Goal: Transaction & Acquisition: Book appointment/travel/reservation

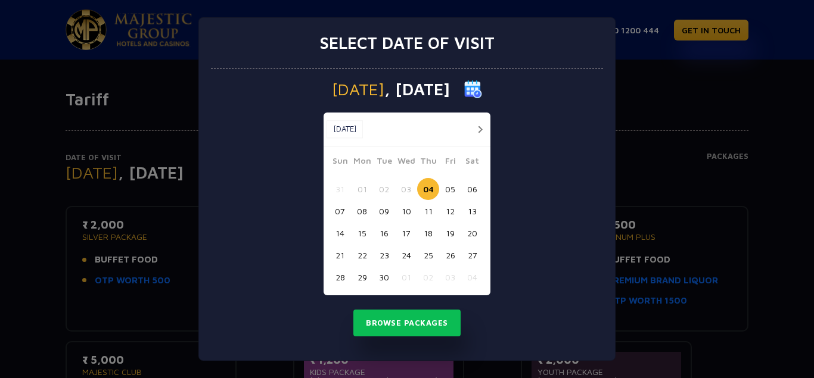
click at [477, 130] on button "button" at bounding box center [479, 129] width 15 height 15
click at [447, 190] on button "03" at bounding box center [450, 189] width 22 height 22
click at [424, 329] on button "Browse Packages" at bounding box center [406, 323] width 107 height 27
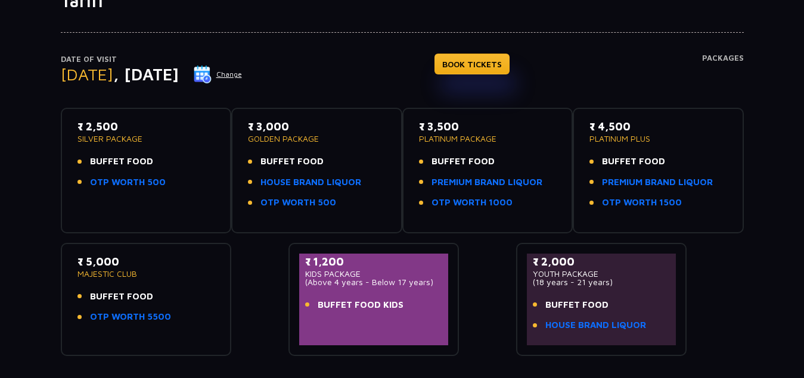
scroll to position [119, 0]
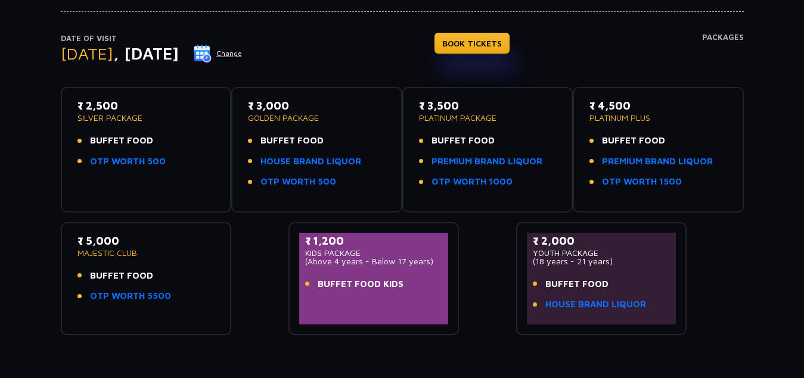
click at [242, 50] on button "Change" at bounding box center [217, 53] width 49 height 19
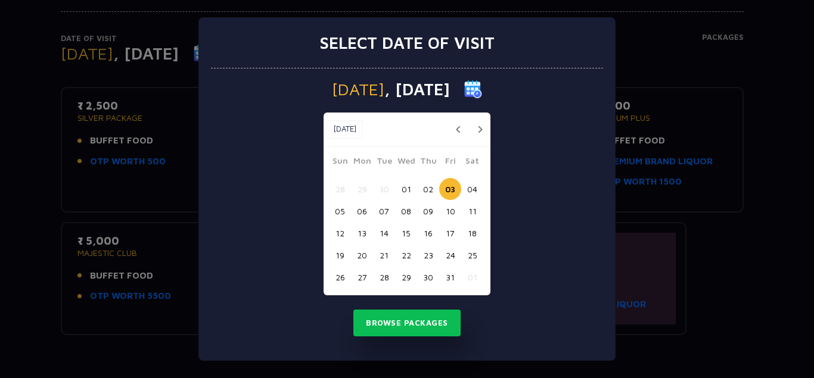
click at [428, 185] on button "02" at bounding box center [428, 189] width 22 height 22
click at [400, 311] on button "Browse Packages" at bounding box center [406, 323] width 107 height 27
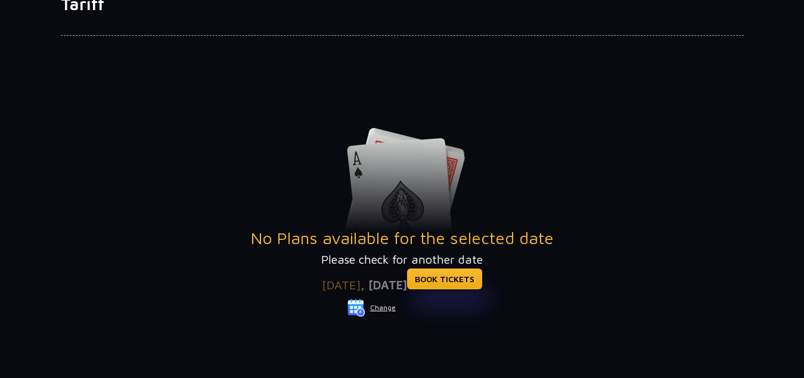
scroll to position [95, 0]
click at [377, 306] on button "Change" at bounding box center [371, 308] width 49 height 19
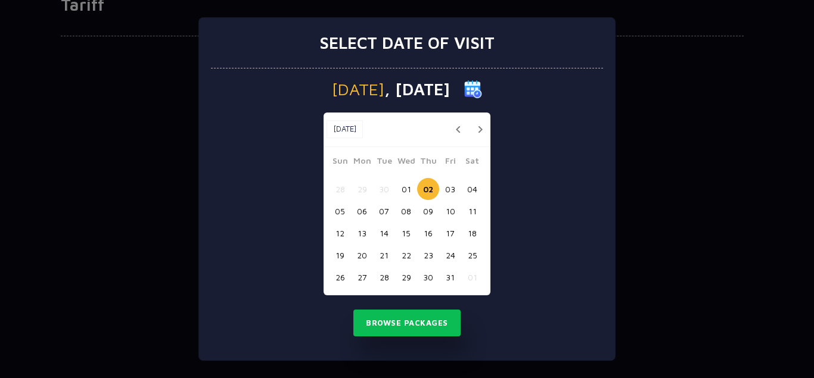
click at [406, 197] on button "01" at bounding box center [406, 189] width 22 height 22
click at [406, 310] on button "Browse Packages" at bounding box center [406, 323] width 107 height 27
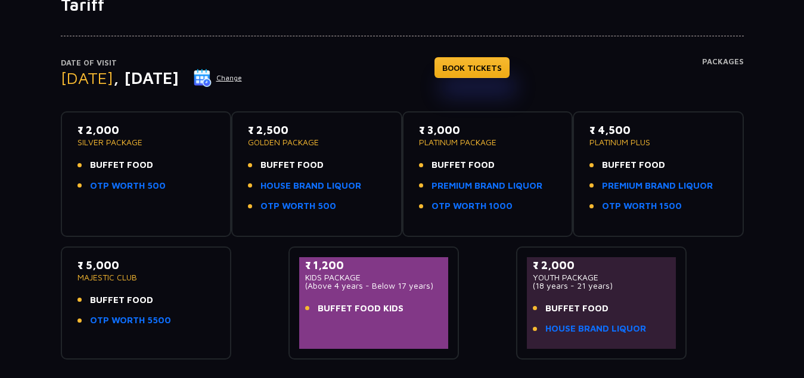
click at [242, 83] on button "Change" at bounding box center [217, 78] width 49 height 19
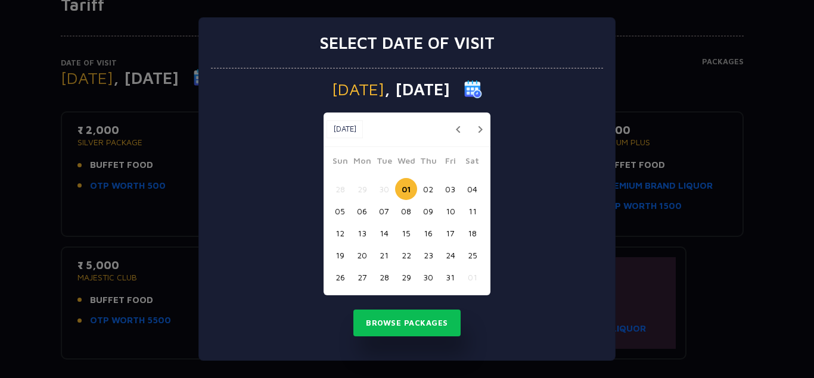
click at [449, 188] on button "03" at bounding box center [450, 189] width 22 height 22
click at [396, 316] on button "Browse Packages" at bounding box center [406, 323] width 107 height 27
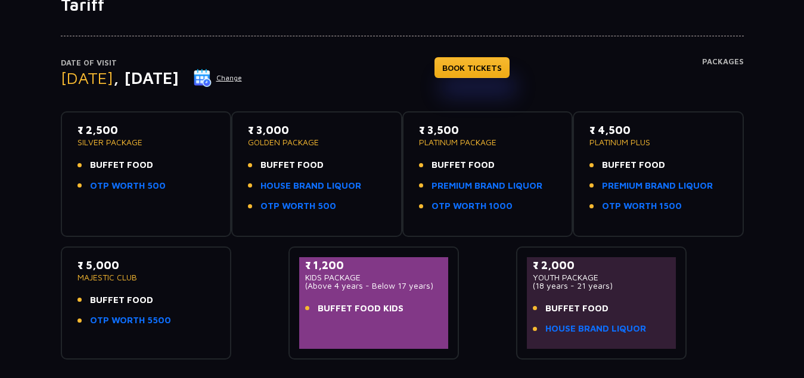
click at [242, 79] on button "Change" at bounding box center [217, 78] width 49 height 19
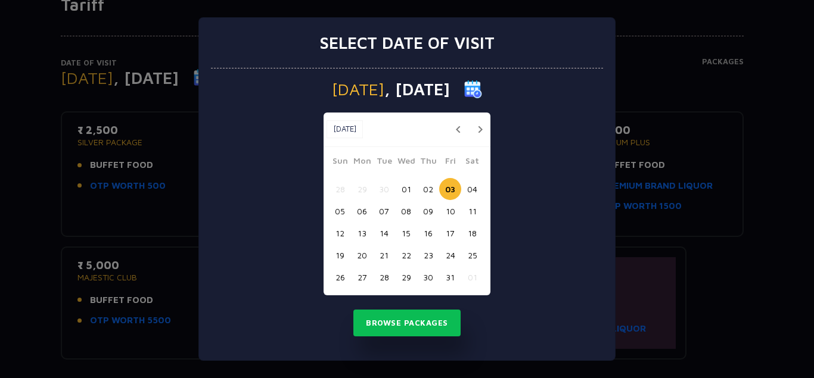
click at [409, 189] on button "01" at bounding box center [406, 189] width 22 height 22
click at [412, 327] on button "Browse Packages" at bounding box center [406, 323] width 107 height 27
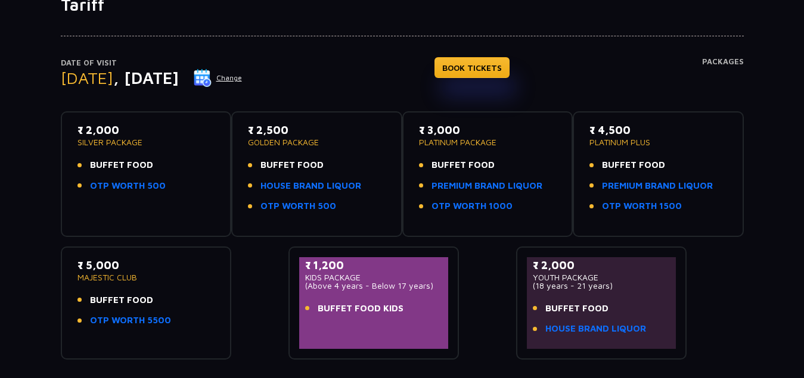
click at [382, 83] on div "Date of Visit Wednesday , 01 Oct 2025 Change BOOK TICKETS Packages" at bounding box center [402, 84] width 683 height 55
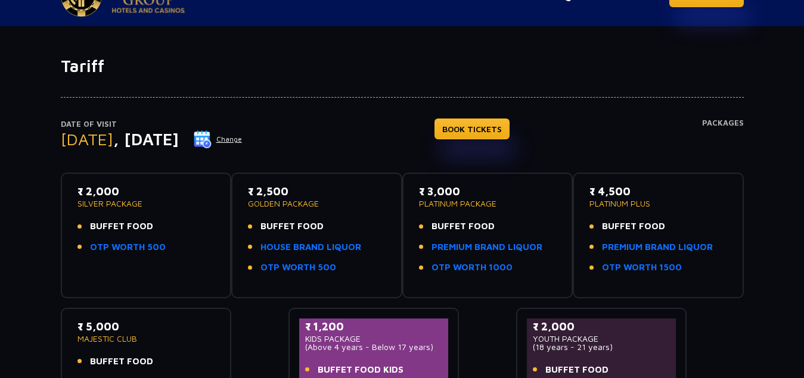
scroll to position [0, 0]
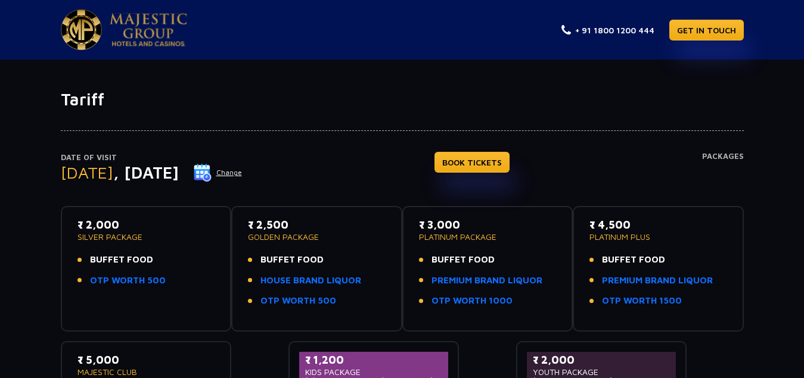
click at [500, 176] on h4 "BOOK TICKETS" at bounding box center [471, 179] width 75 height 55
click at [503, 167] on link "BOOK TICKETS" at bounding box center [471, 162] width 75 height 21
click at [139, 258] on span "BUFFET FOOD" at bounding box center [121, 260] width 63 height 14
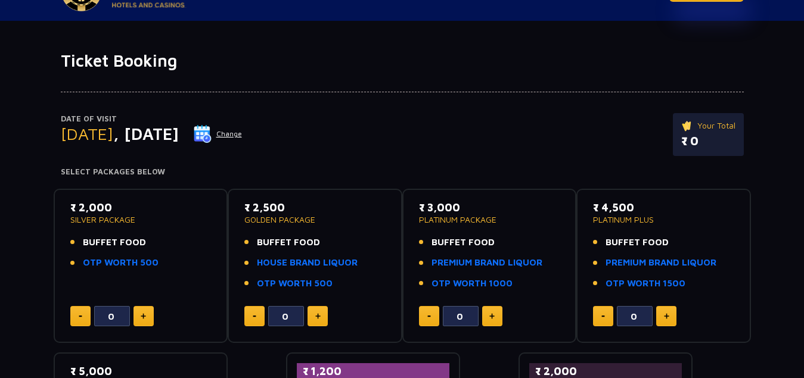
scroll to position [60, 0]
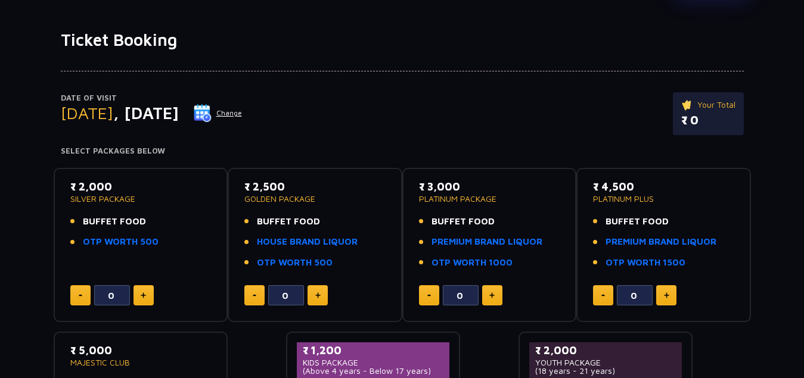
click at [146, 293] on button at bounding box center [143, 295] width 20 height 20
type input "1"
click at [113, 119] on span "[DATE]" at bounding box center [87, 113] width 52 height 20
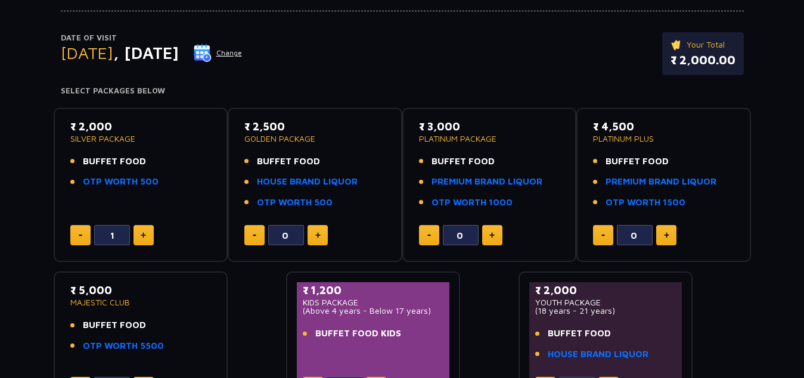
scroll to position [119, 0]
click at [97, 183] on link "OTP WORTH 500" at bounding box center [121, 183] width 76 height 14
